Goal: Obtain resource: Download file/media

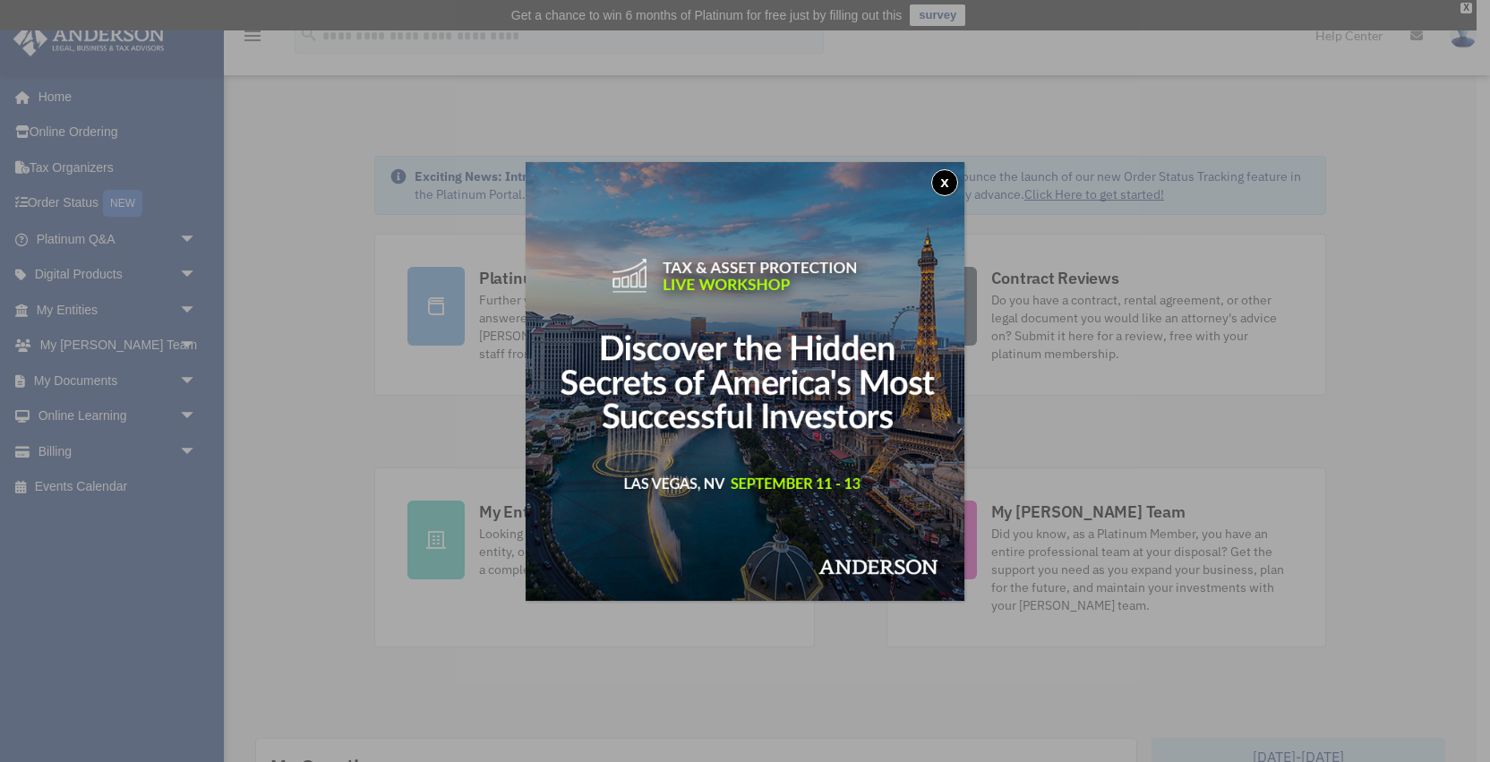
click at [949, 180] on button "x" at bounding box center [944, 182] width 27 height 27
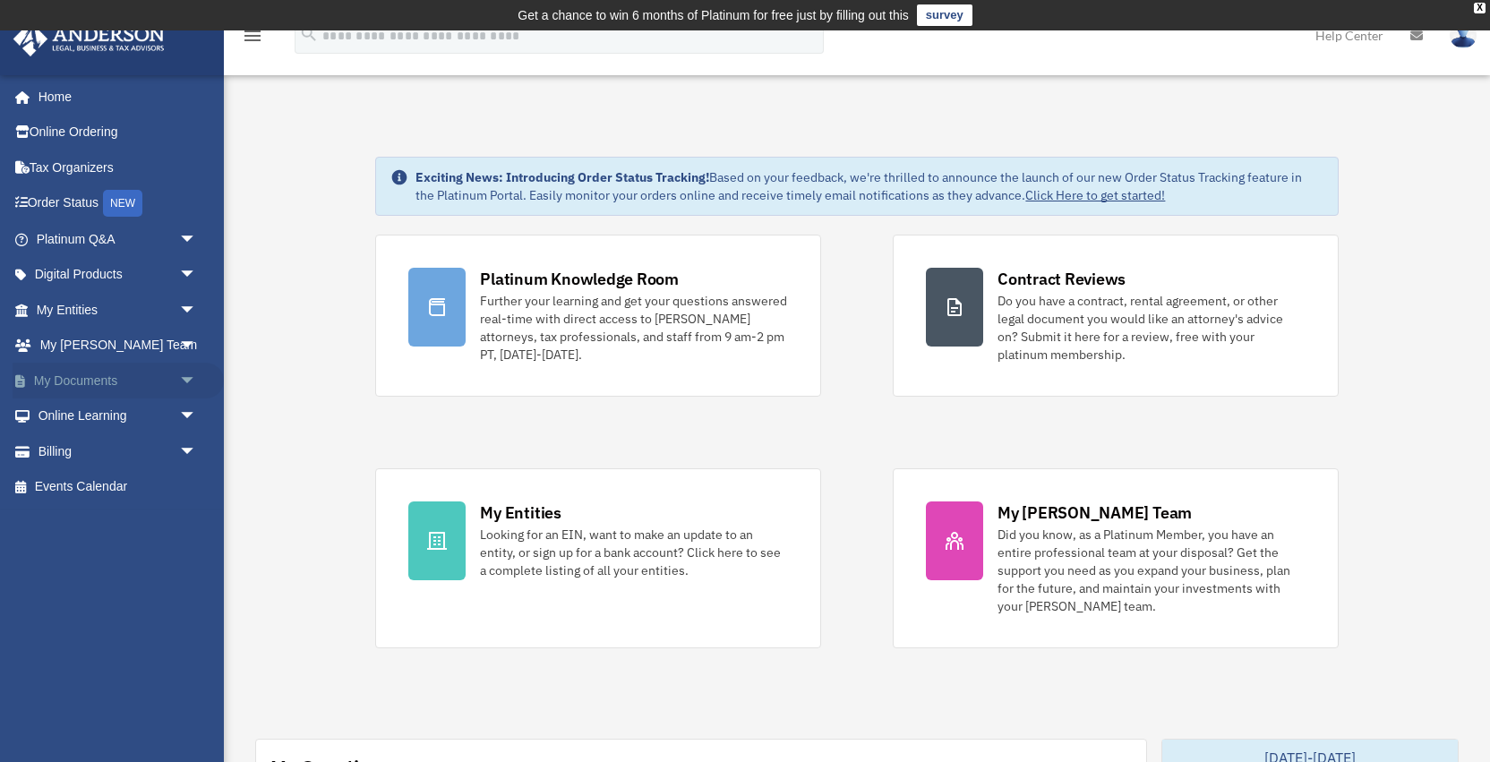
click at [192, 378] on span "arrow_drop_down" at bounding box center [197, 381] width 36 height 37
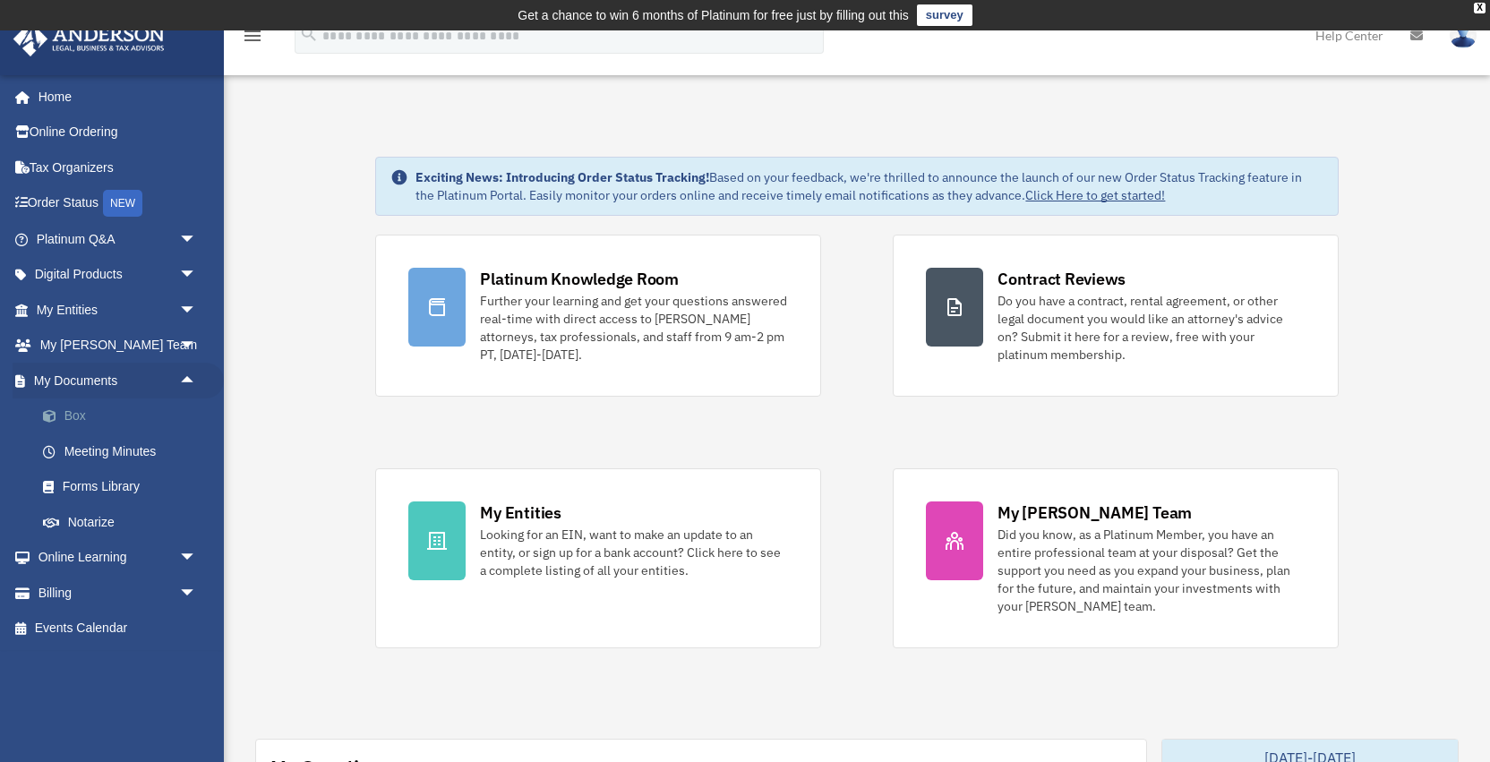
click at [78, 408] on link "Box" at bounding box center [124, 416] width 199 height 36
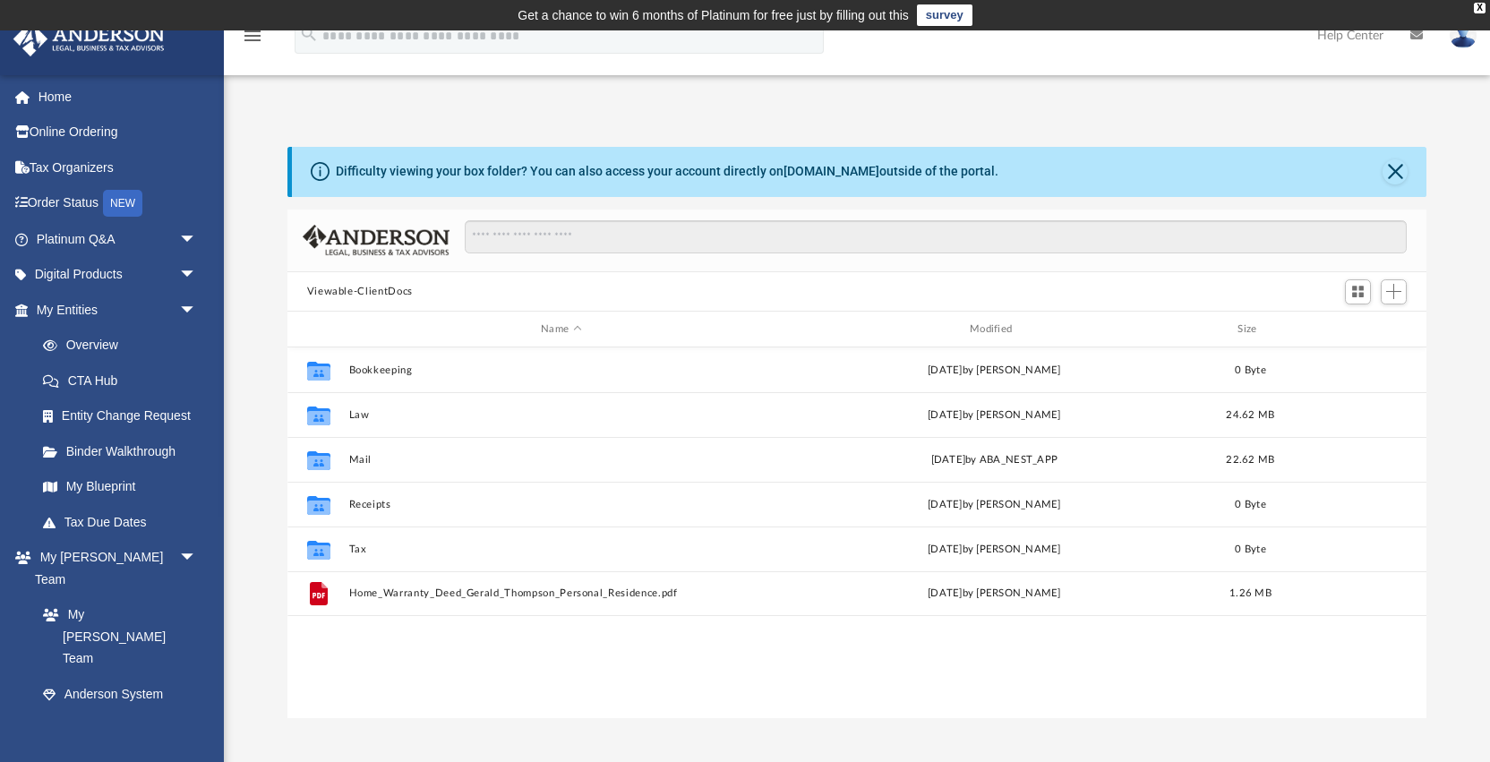
scroll to position [1, 1]
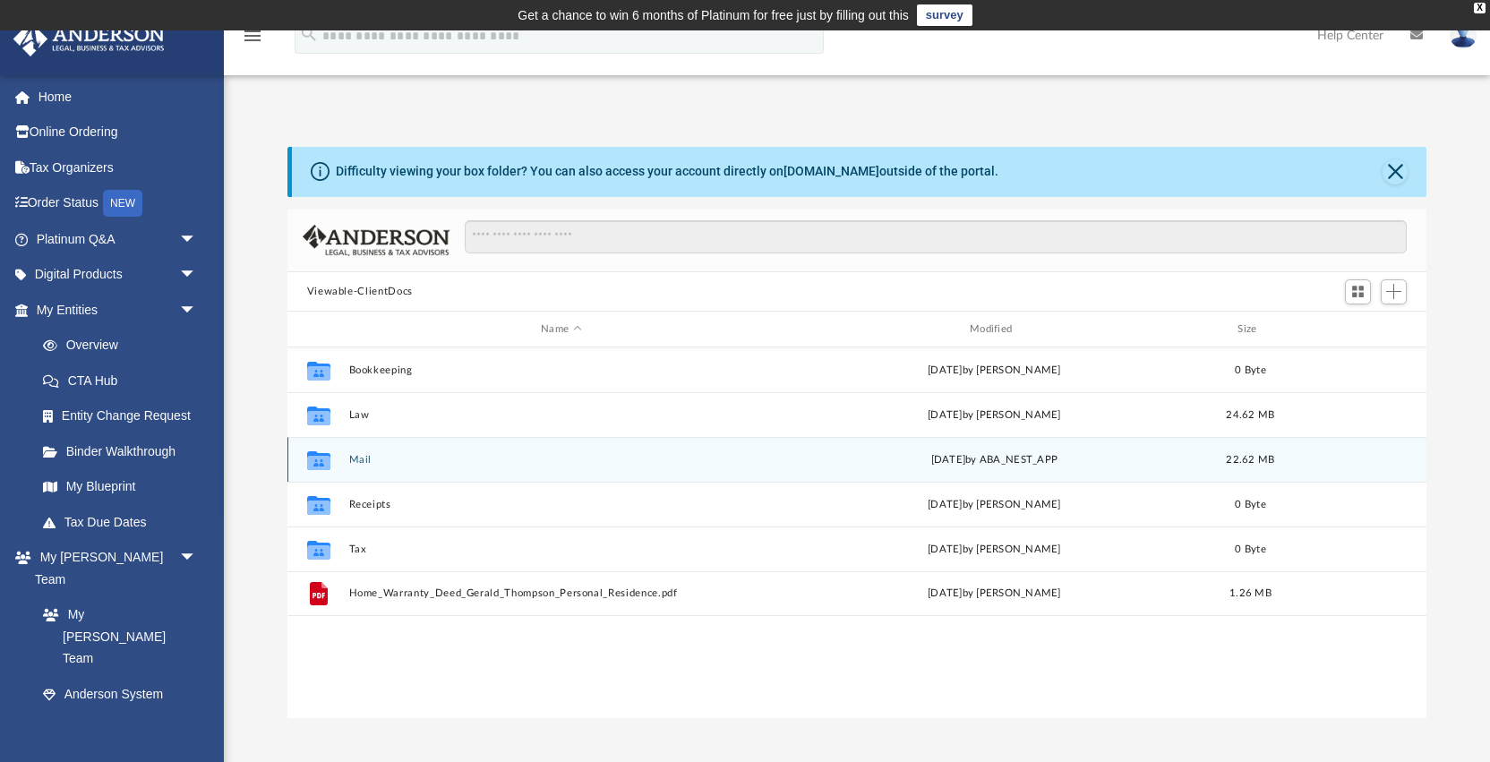
click at [358, 461] on button "Mail" at bounding box center [560, 460] width 425 height 12
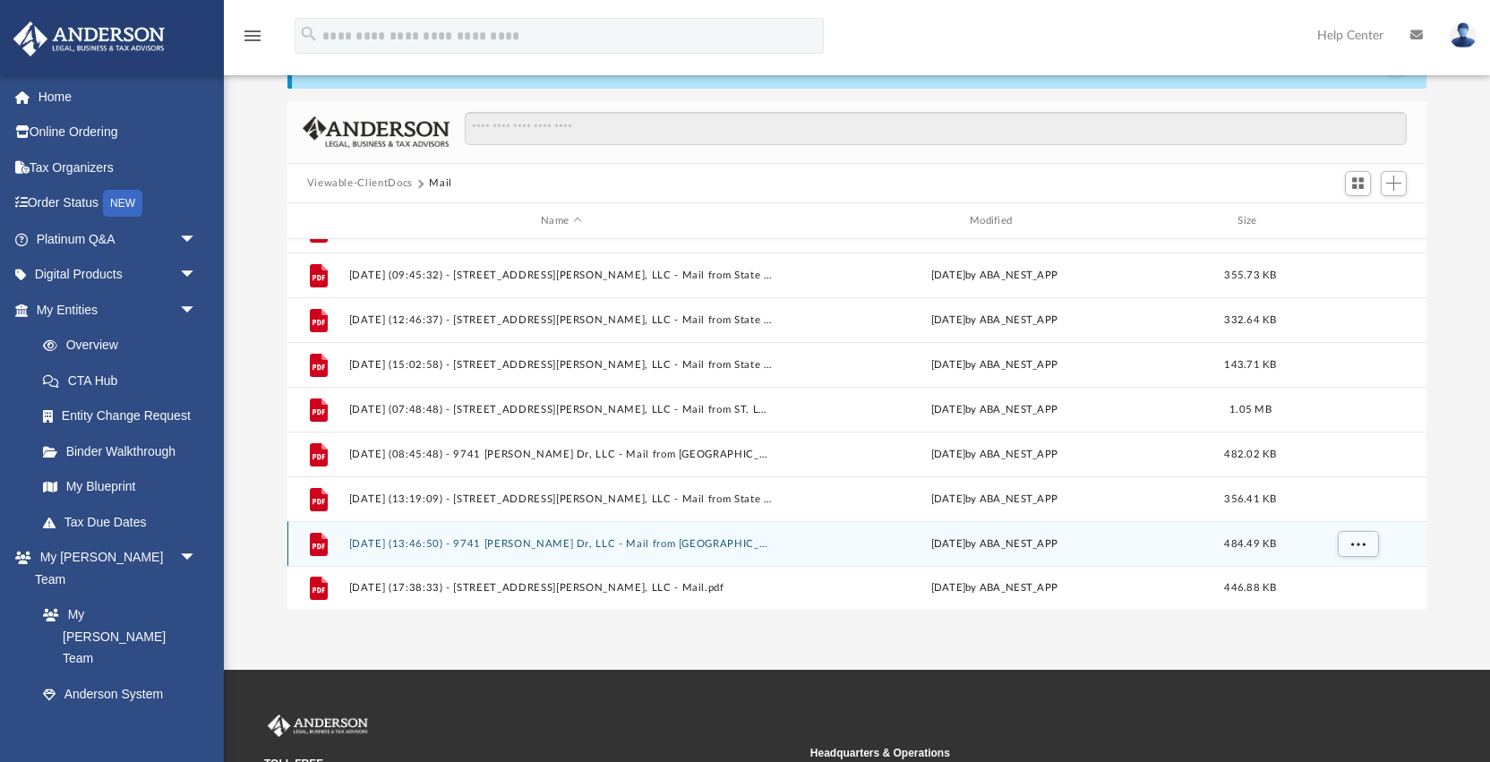
scroll to position [124, 0]
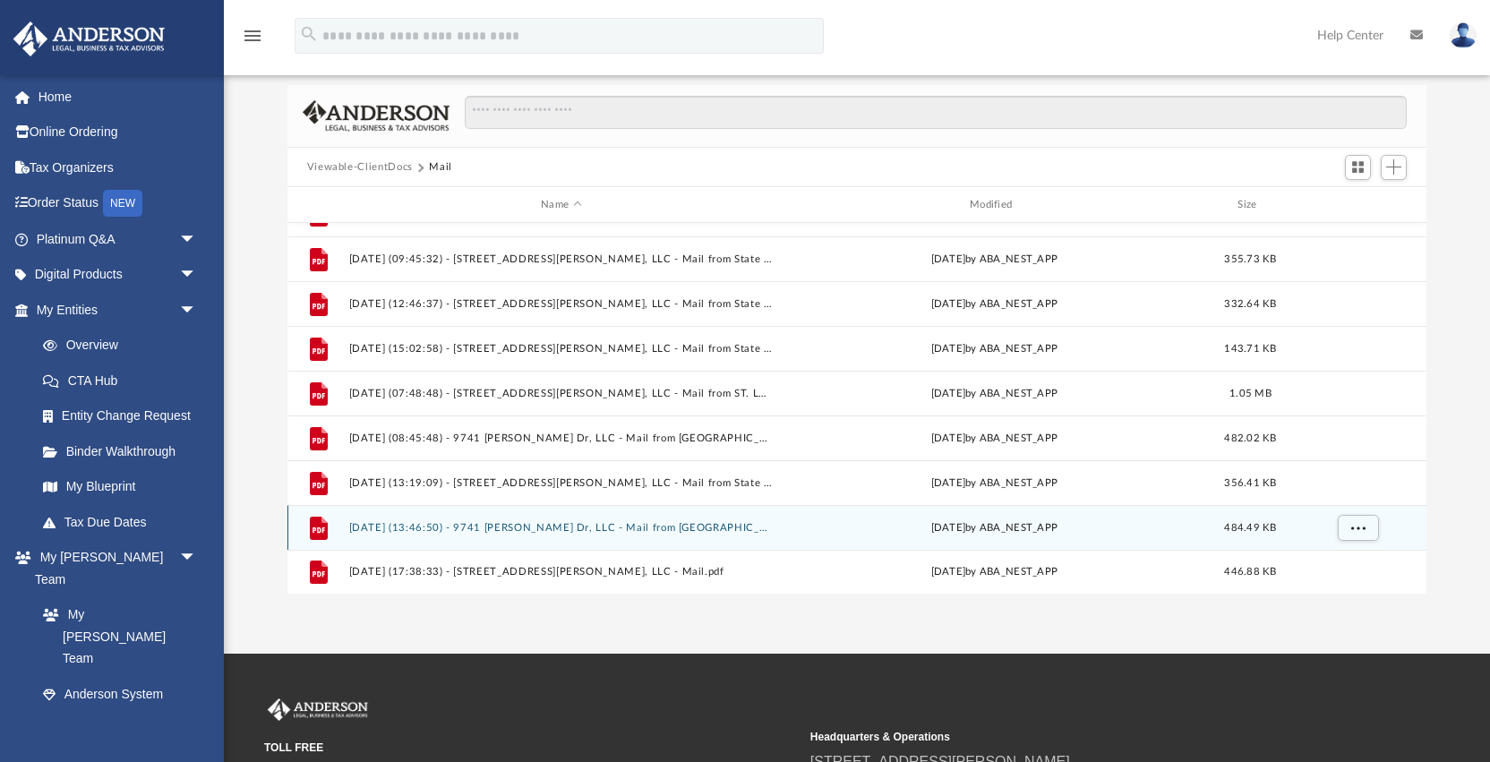
click at [645, 523] on button "2025.08.07 (13:46:50) - 9741 Lanier Dr, LLC - Mail from Metropolitan St. Louis …" at bounding box center [560, 528] width 425 height 12
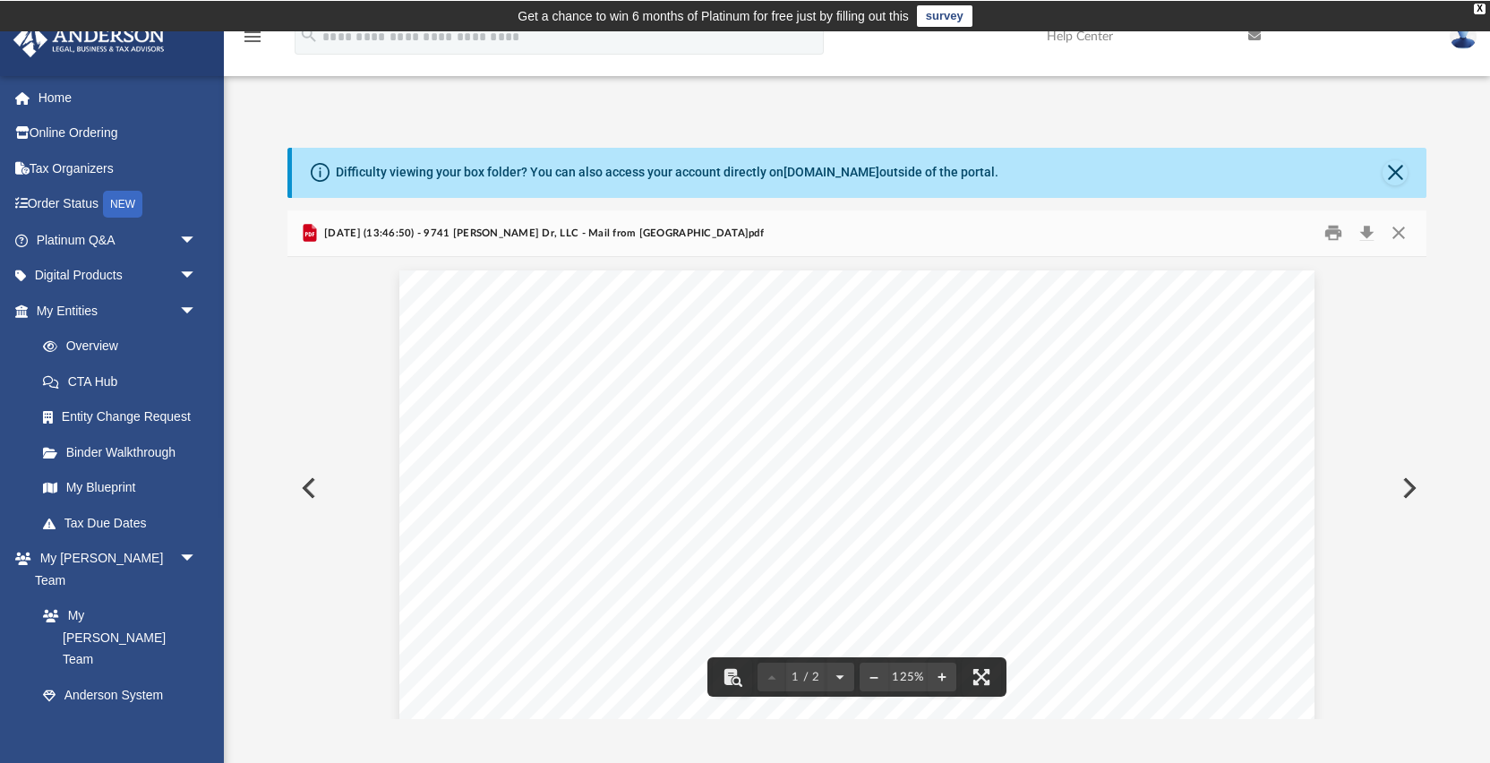
scroll to position [0, 0]
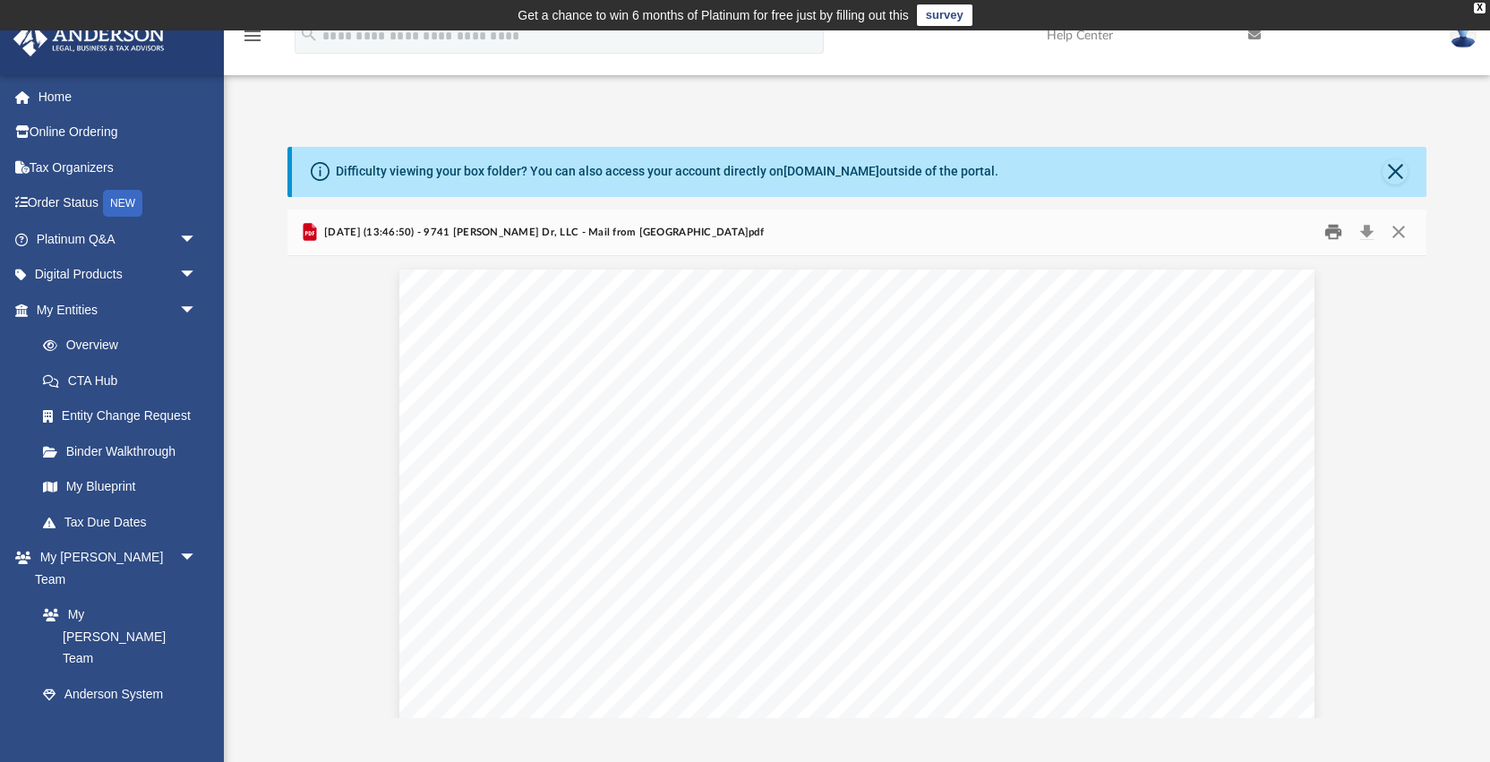
click at [1328, 230] on button "Print" at bounding box center [1333, 232] width 36 height 28
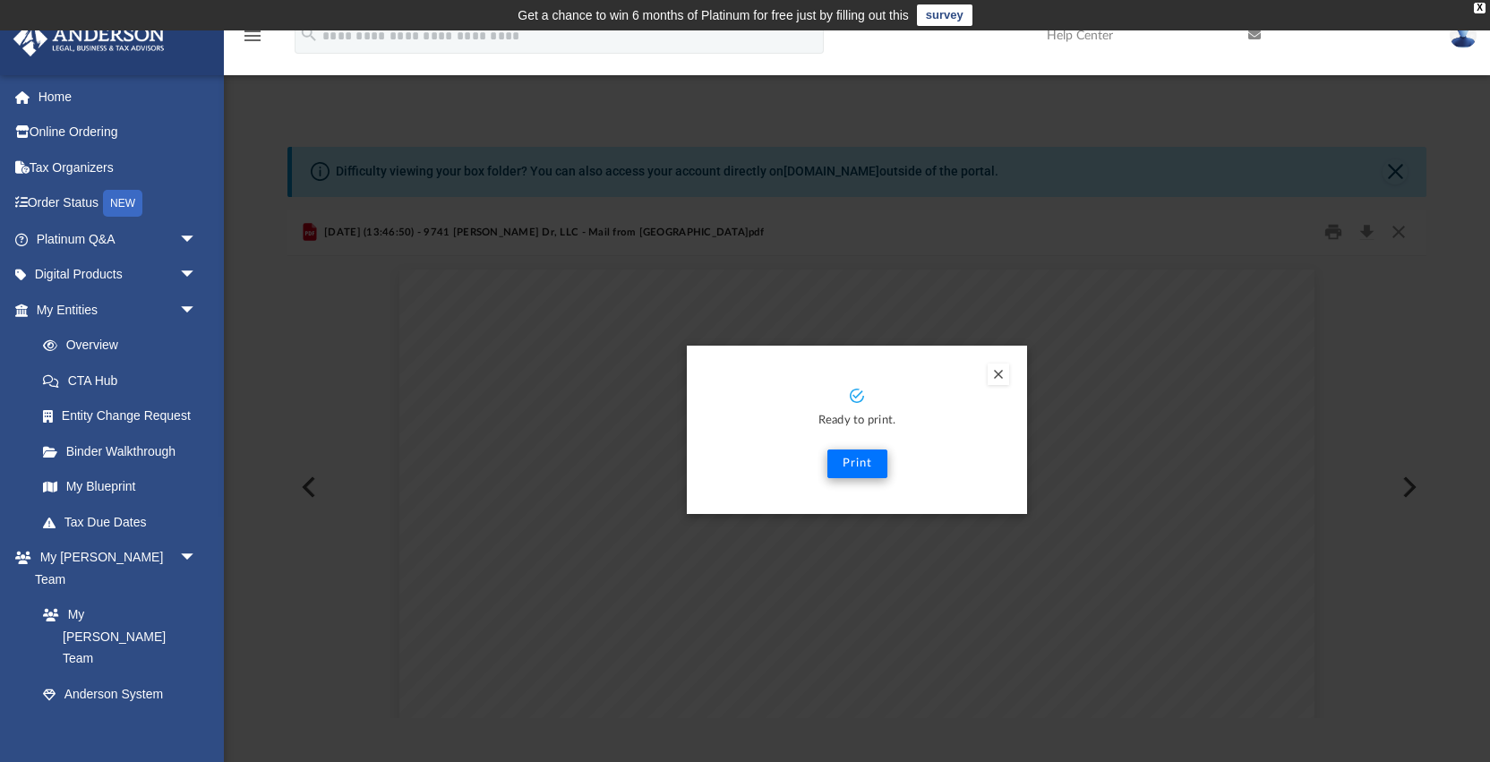
click at [859, 464] on button "Print" at bounding box center [857, 463] width 60 height 29
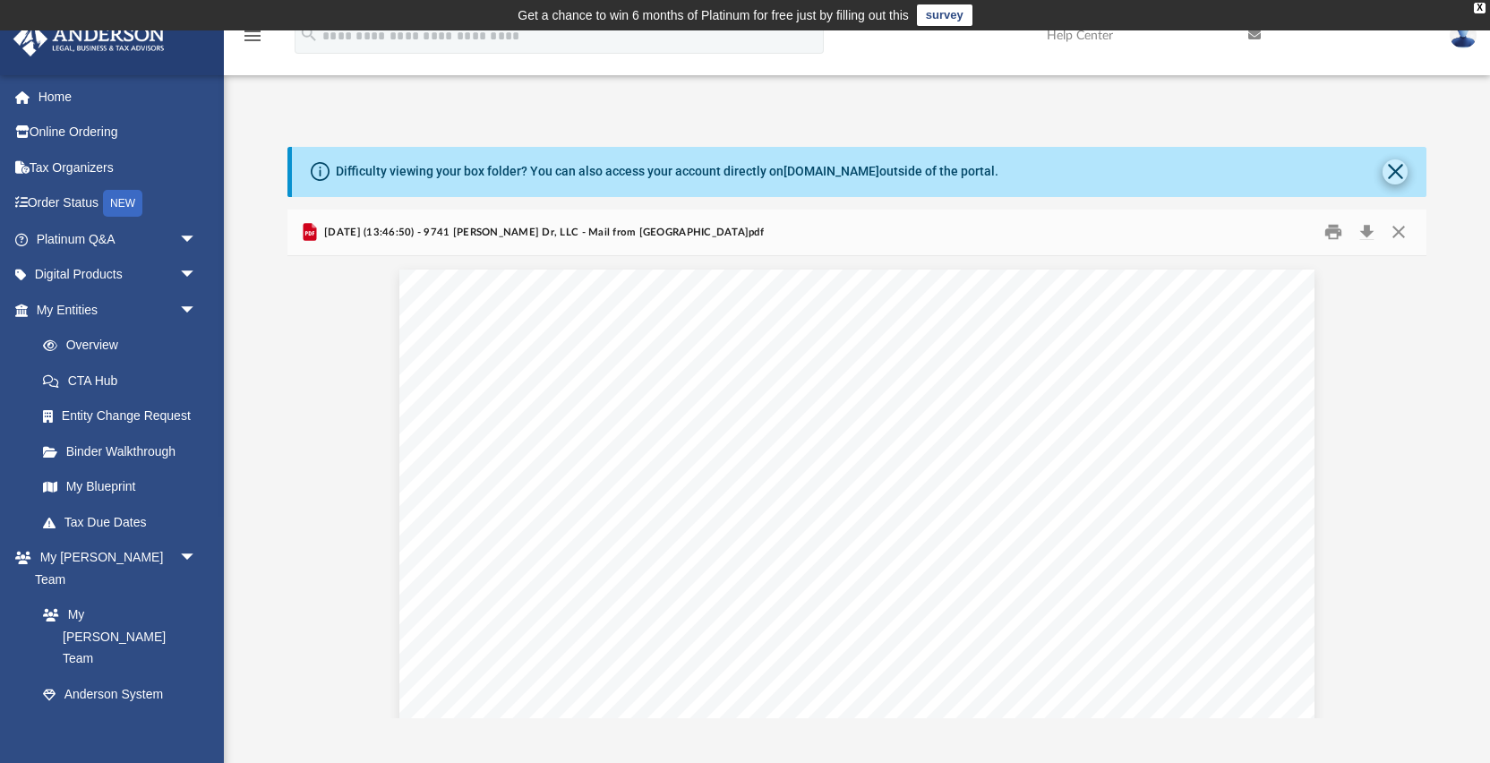
click at [1401, 173] on button "Close" at bounding box center [1394, 171] width 25 height 25
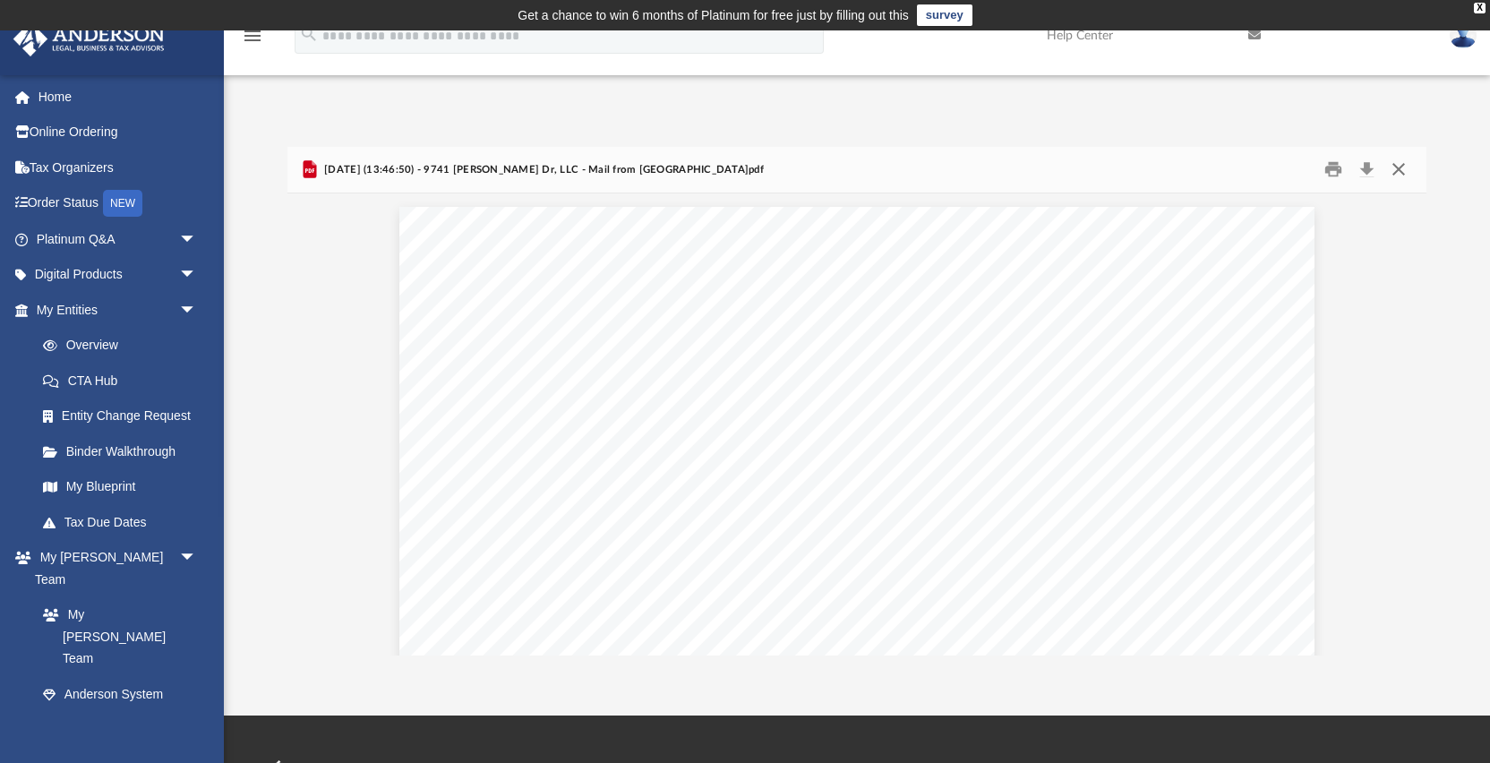
click at [1401, 173] on button "Close" at bounding box center [1398, 170] width 32 height 28
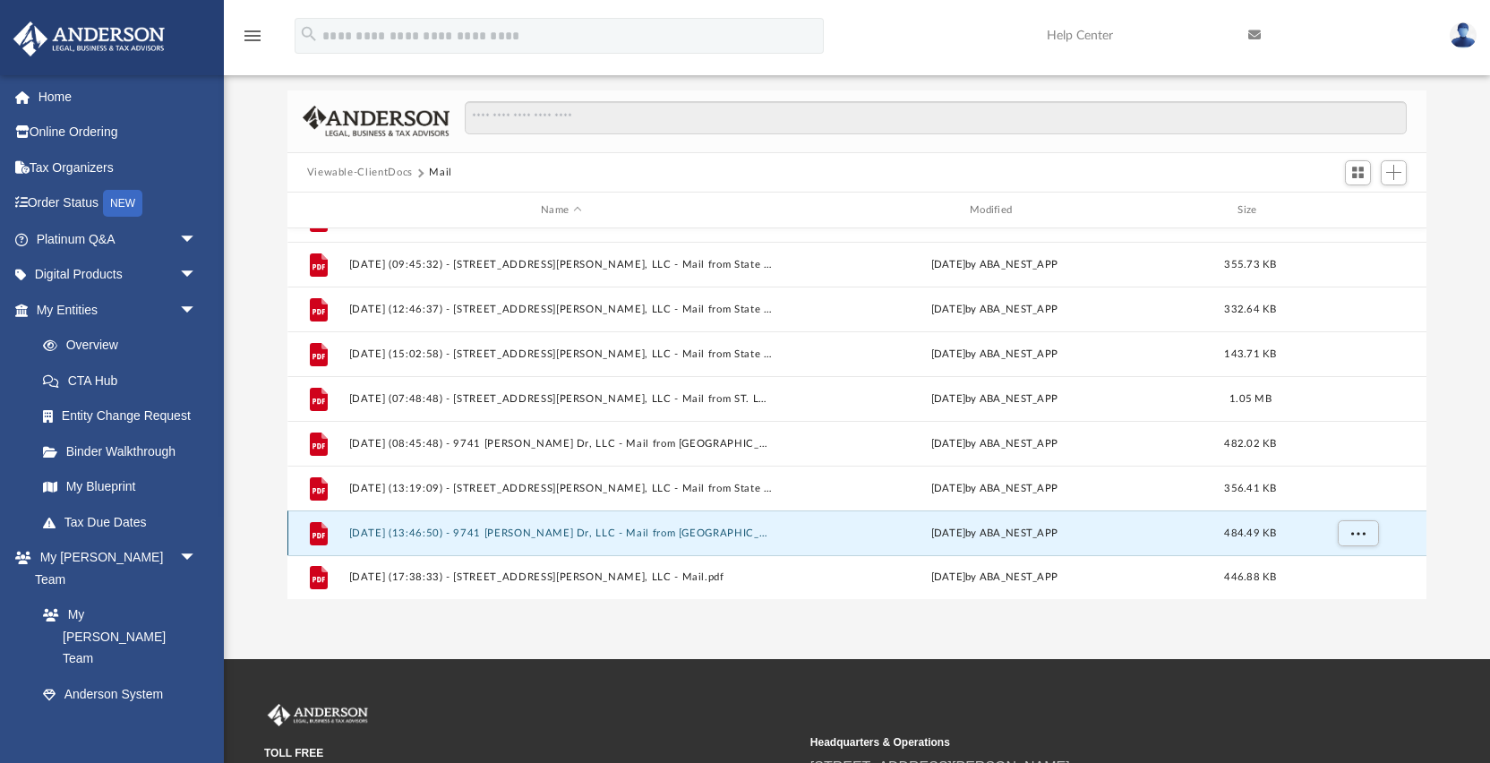
scroll to position [38, 0]
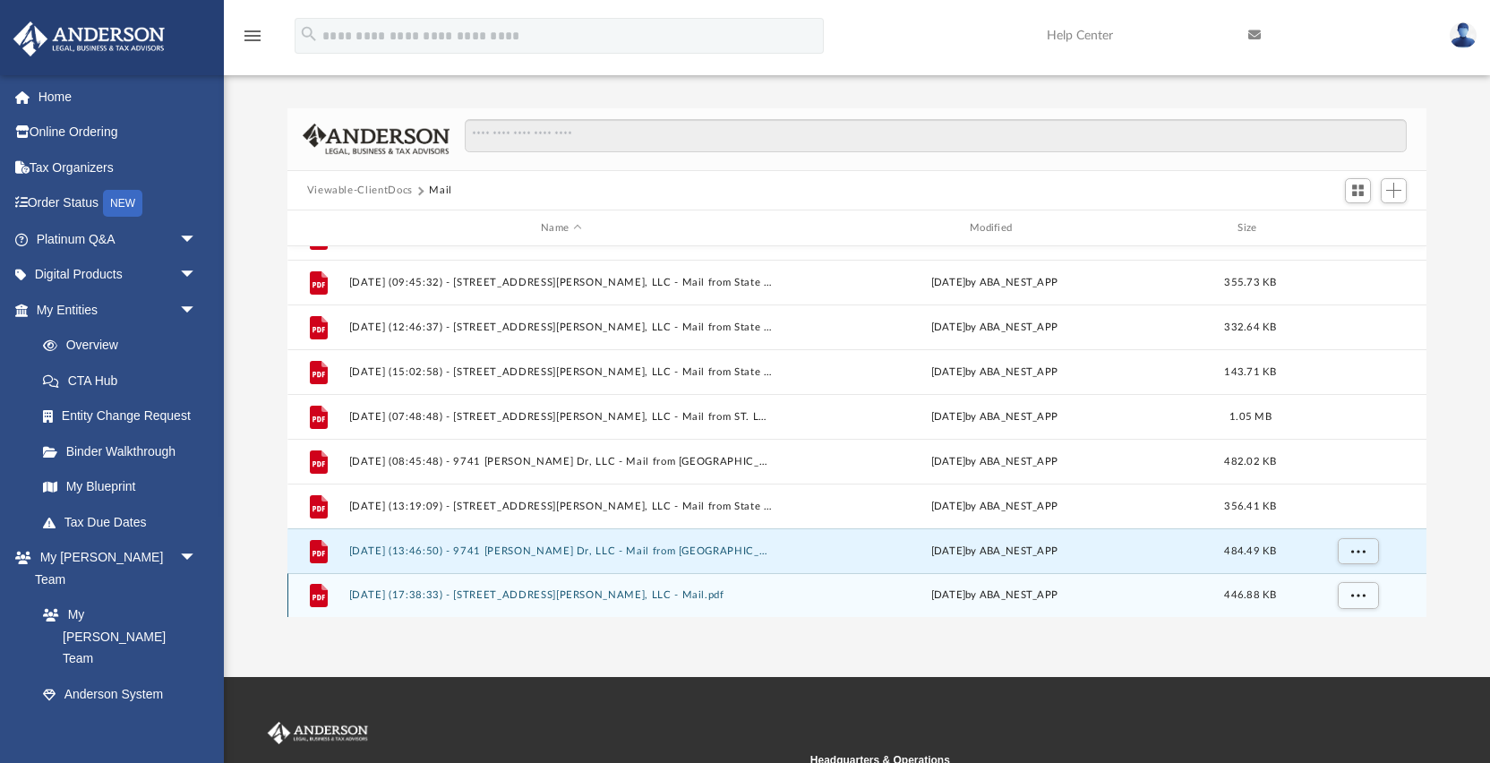
click at [608, 596] on button "2025.08.20 (17:38:33) - 4040 Shreve Ave, LLC - Mail.pdf" at bounding box center [560, 595] width 425 height 12
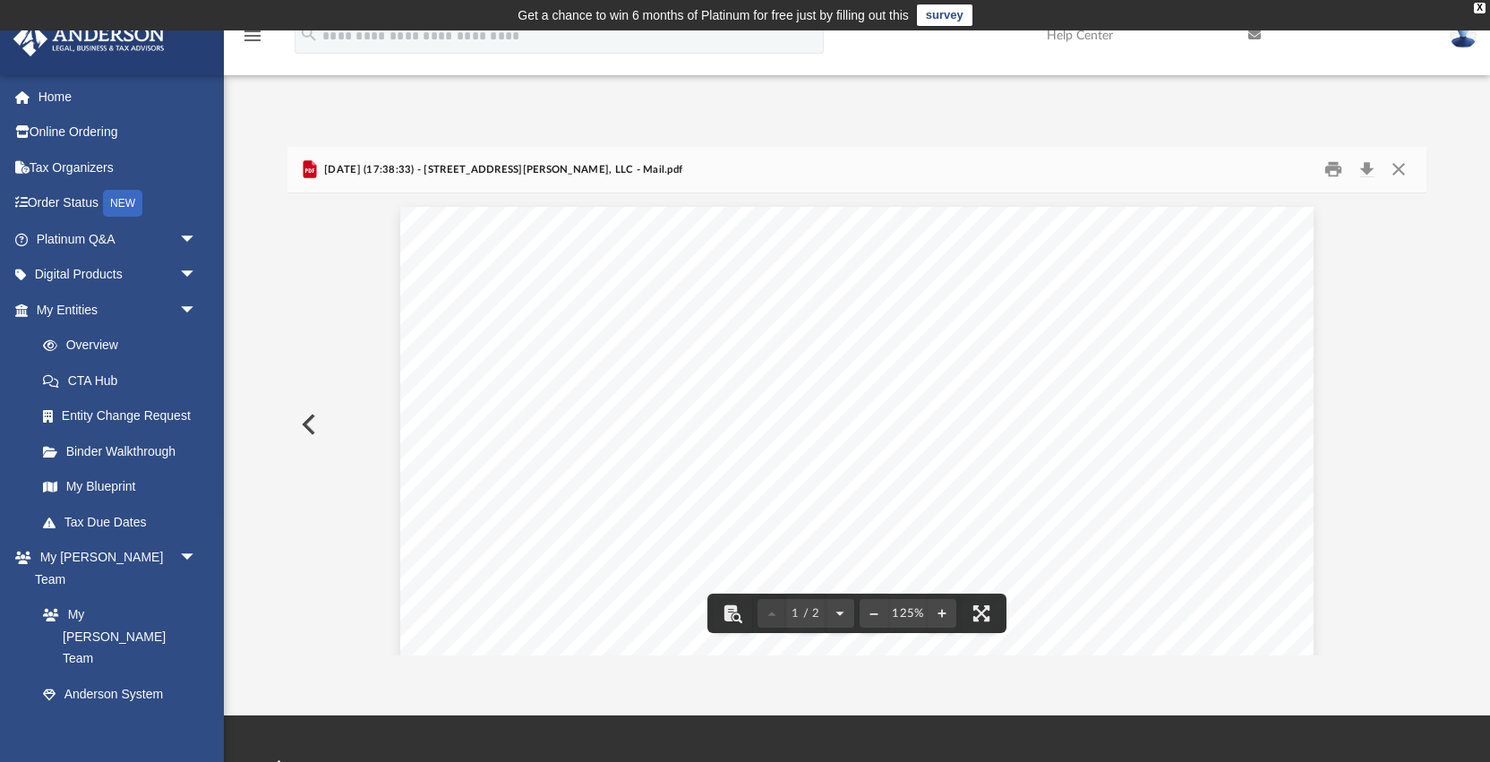
scroll to position [0, 0]
click at [1337, 167] on button "Print" at bounding box center [1333, 170] width 36 height 28
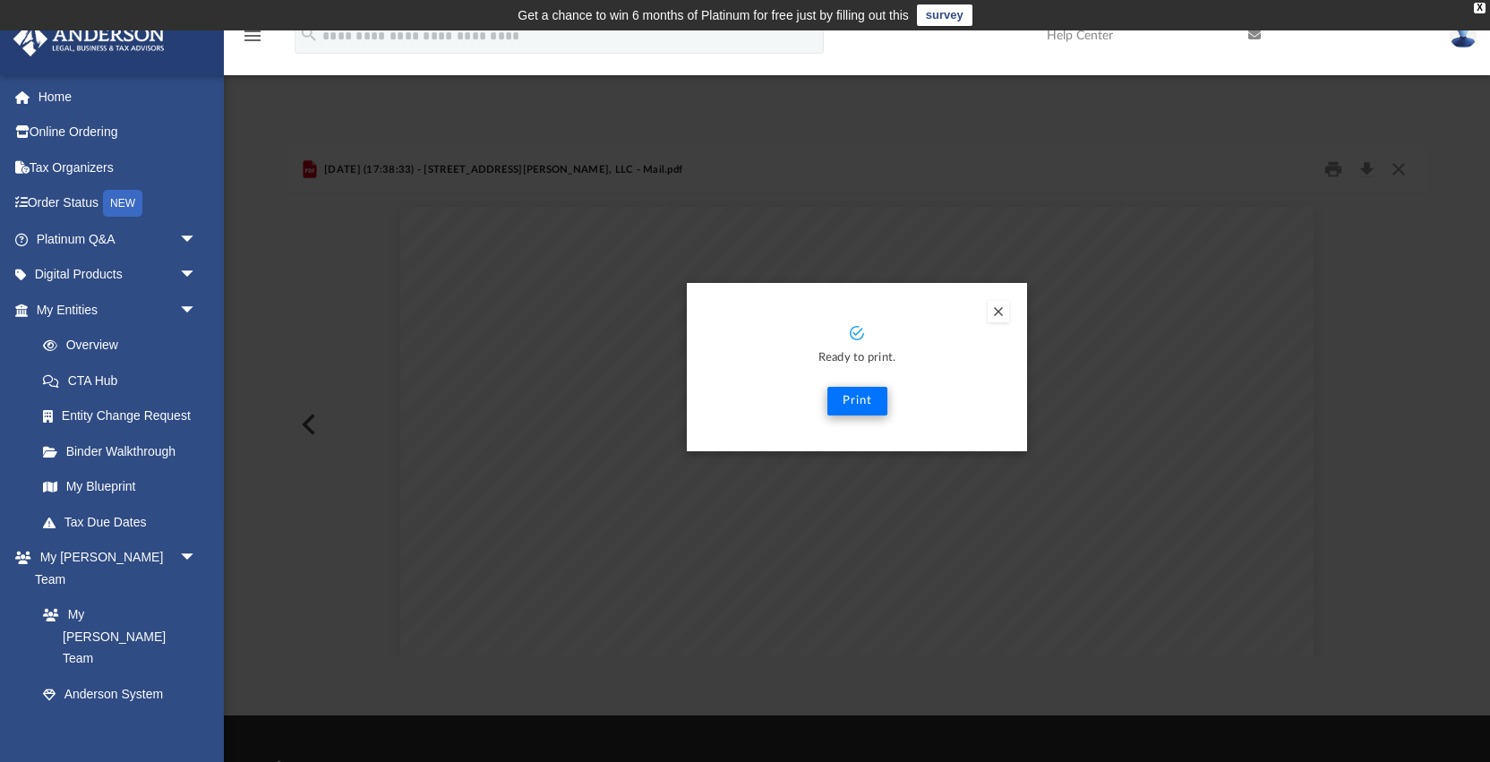
click at [849, 397] on button "Print" at bounding box center [857, 401] width 60 height 29
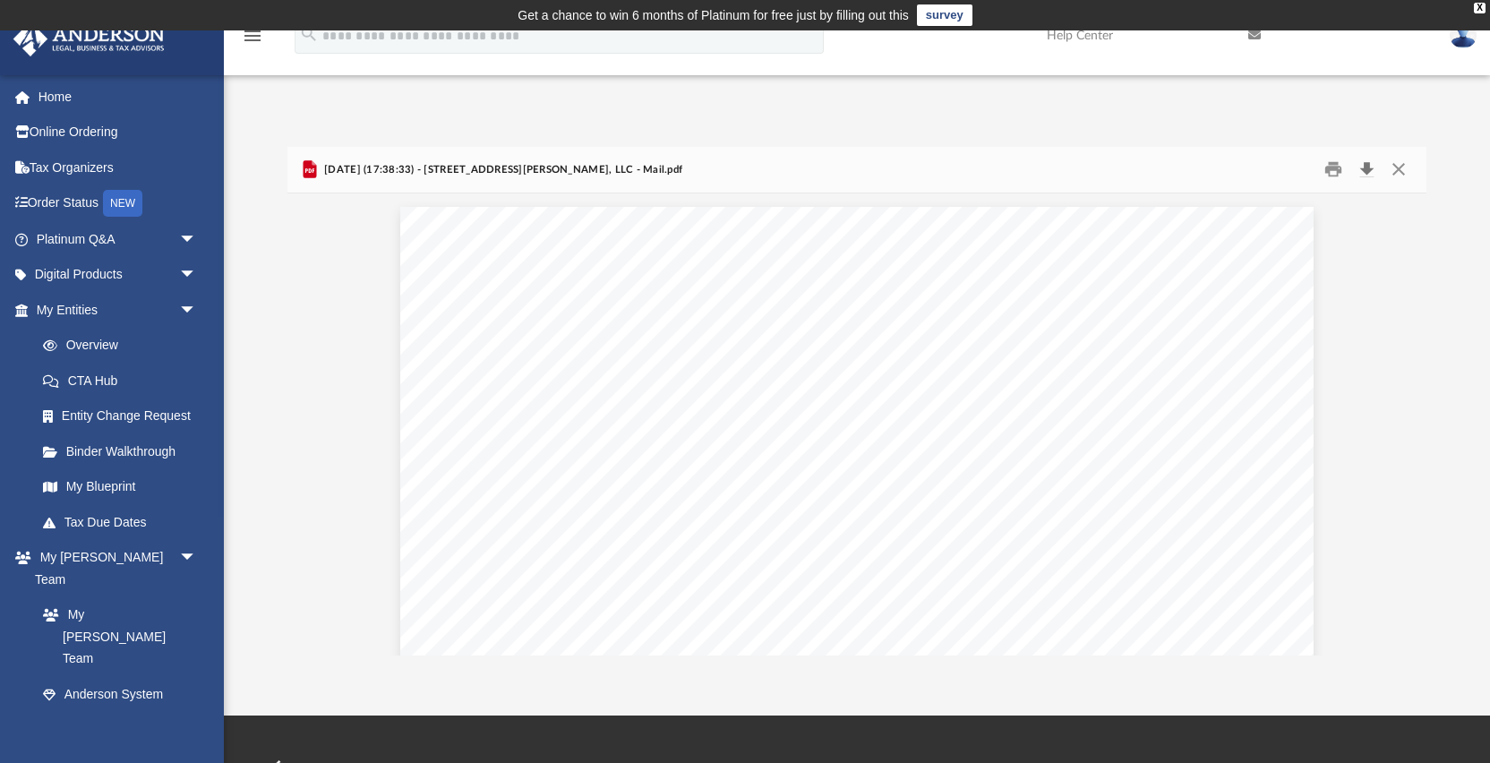
click at [1365, 168] on button "Download" at bounding box center [1366, 170] width 32 height 28
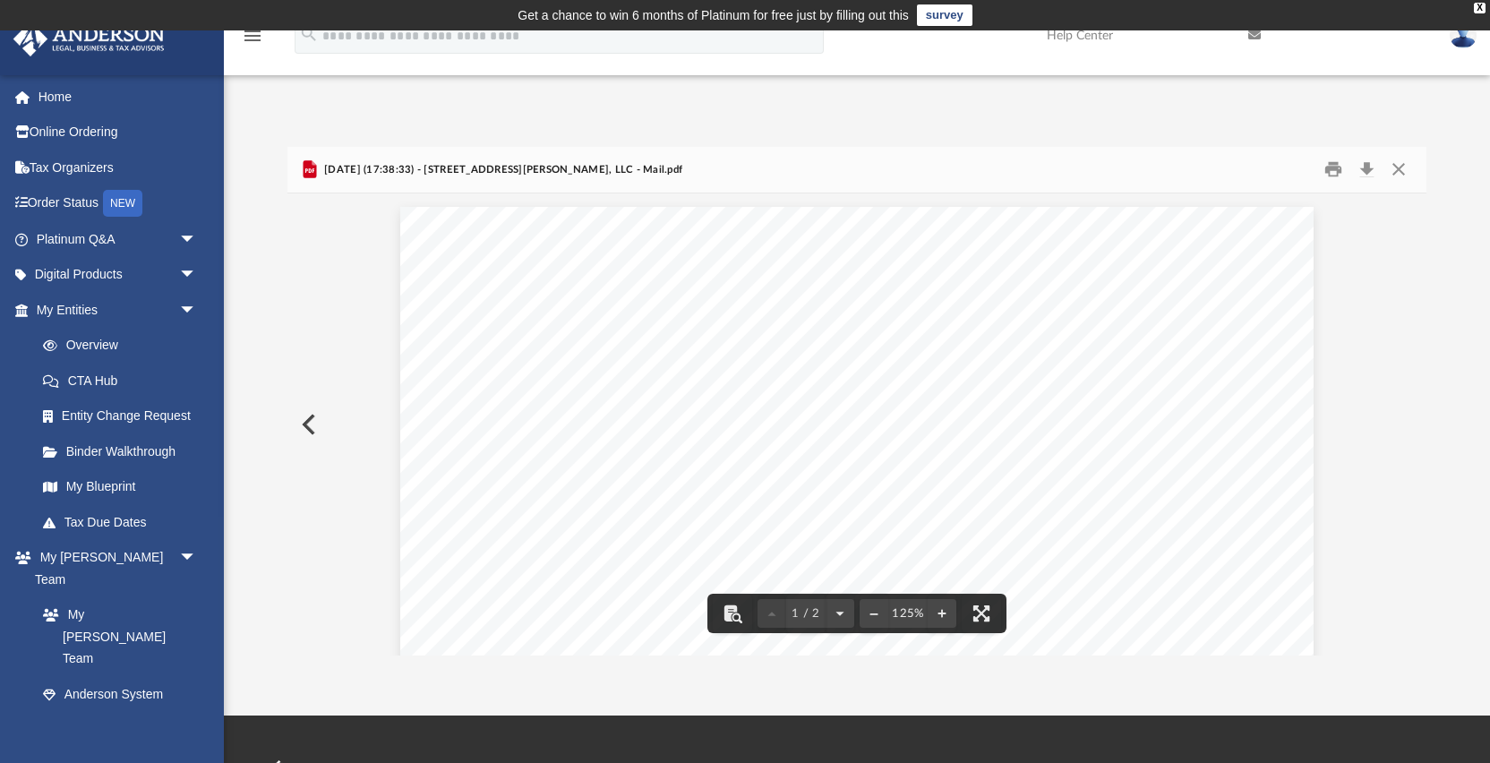
click at [312, 423] on button "Preview" at bounding box center [306, 424] width 39 height 50
click at [1370, 169] on button "Download" at bounding box center [1366, 170] width 32 height 28
click at [310, 424] on button "Preview" at bounding box center [306, 424] width 39 height 50
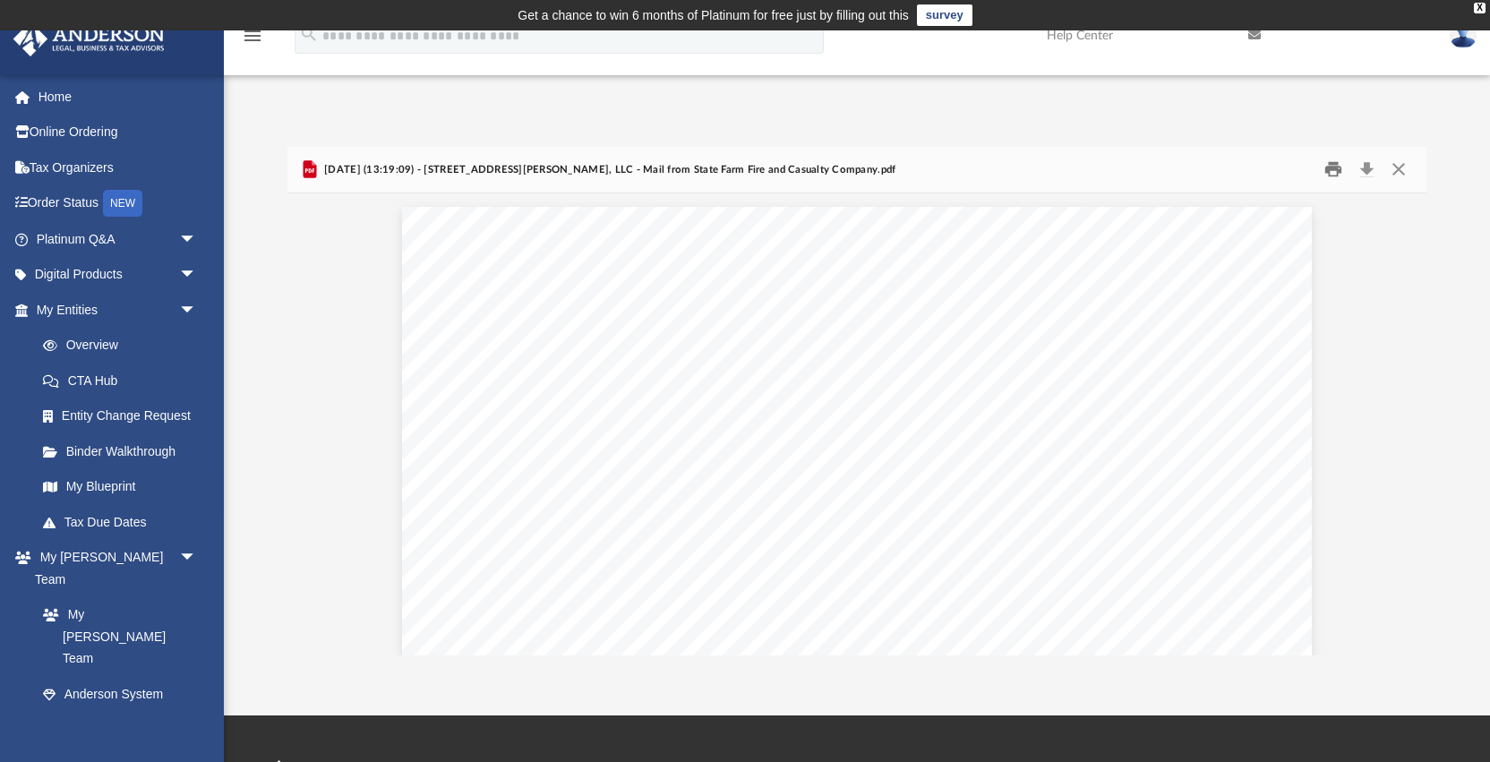
click at [1332, 169] on button "Print" at bounding box center [1333, 170] width 36 height 28
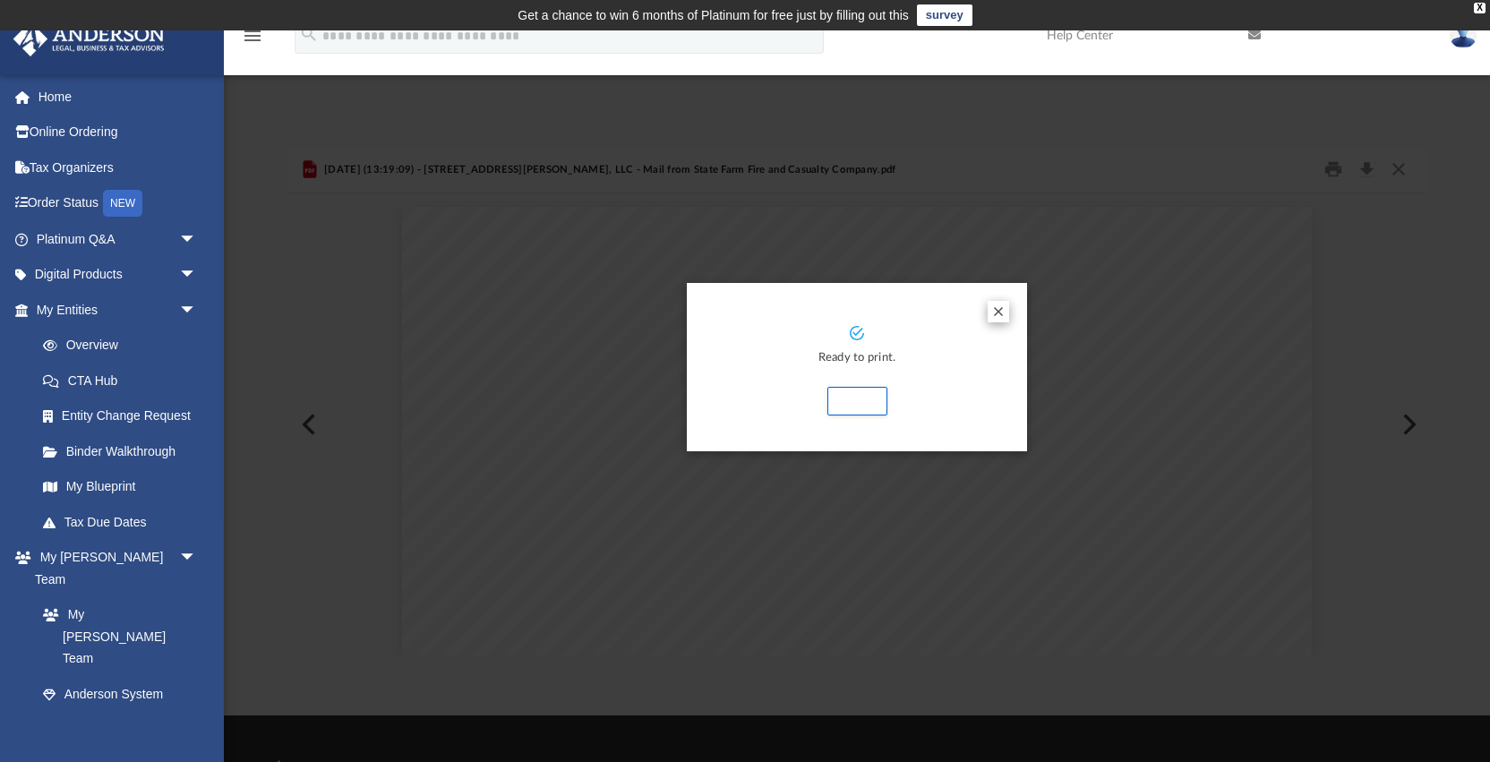
click at [995, 311] on button "Preview" at bounding box center [997, 311] width 21 height 21
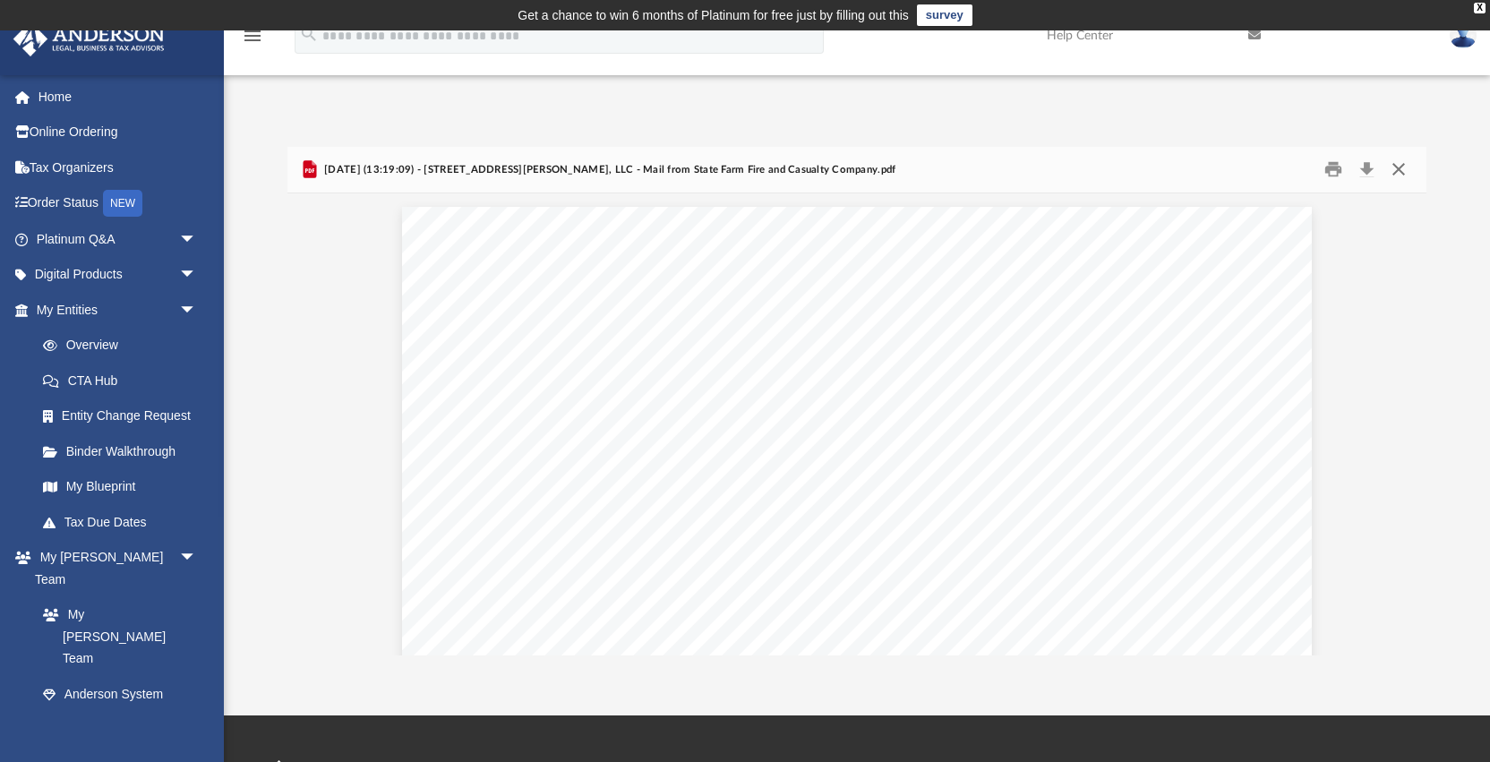
click at [1400, 171] on button "Close" at bounding box center [1398, 170] width 32 height 28
